Goal: Task Accomplishment & Management: Manage account settings

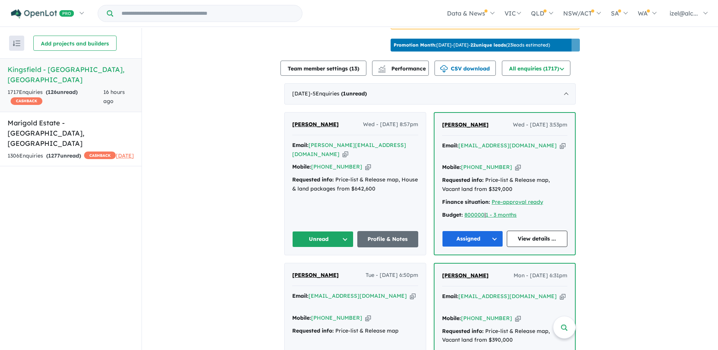
scroll to position [265, 0]
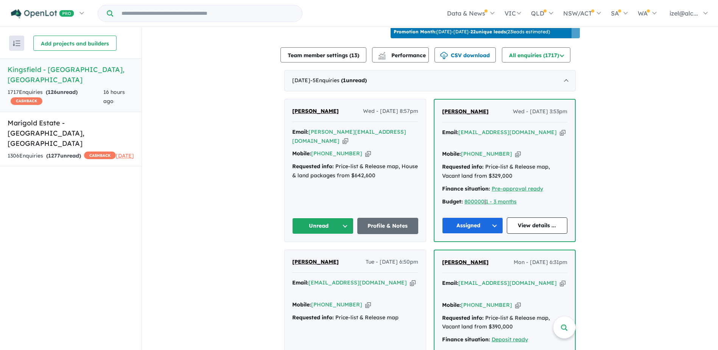
click at [348, 137] on icon "button" at bounding box center [346, 141] width 6 height 8
click at [365, 150] on icon "button" at bounding box center [368, 154] width 6 height 8
drag, startPoint x: 322, startPoint y: 109, endPoint x: 288, endPoint y: 109, distance: 33.7
click at [288, 109] on div "[PERSON_NAME] Wed - [DATE] 8:57pm Email: [PERSON_NAME][EMAIL_ADDRESS][DOMAIN_NA…" at bounding box center [355, 170] width 141 height 142
copy span "[PERSON_NAME]"
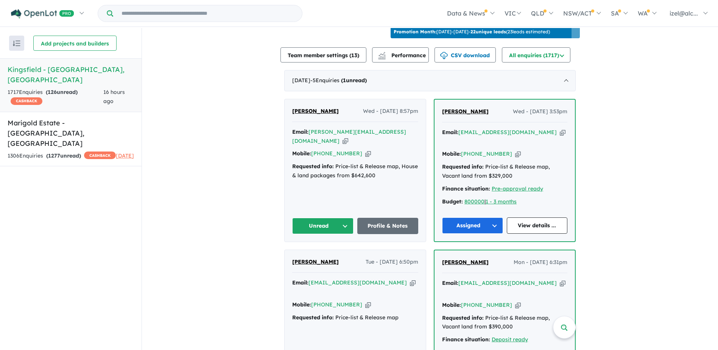
drag, startPoint x: 340, startPoint y: 113, endPoint x: 280, endPoint y: 113, distance: 59.0
copy span "[PERSON_NAME]"
click at [348, 137] on icon "button" at bounding box center [346, 141] width 6 height 8
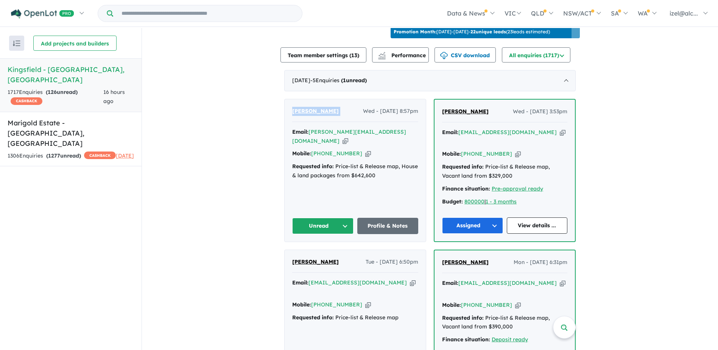
copy span "[PERSON_NAME]"
click at [365, 150] on icon "button" at bounding box center [368, 154] width 6 height 8
copy span "[PERSON_NAME]"
drag, startPoint x: 296, startPoint y: 223, endPoint x: 320, endPoint y: 218, distance: 24.3
click at [297, 222] on button "Unread" at bounding box center [322, 226] width 61 height 16
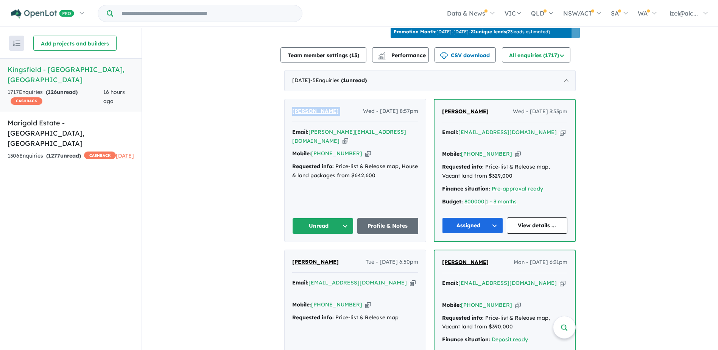
click at [320, 218] on button "Unread" at bounding box center [322, 226] width 61 height 16
click at [331, 218] on button "Unread" at bounding box center [322, 226] width 61 height 16
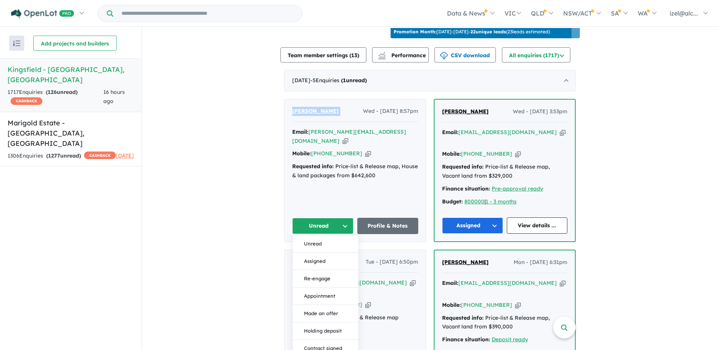
click at [324, 255] on button "Assigned" at bounding box center [326, 260] width 66 height 17
